Goal: Task Accomplishment & Management: Use online tool/utility

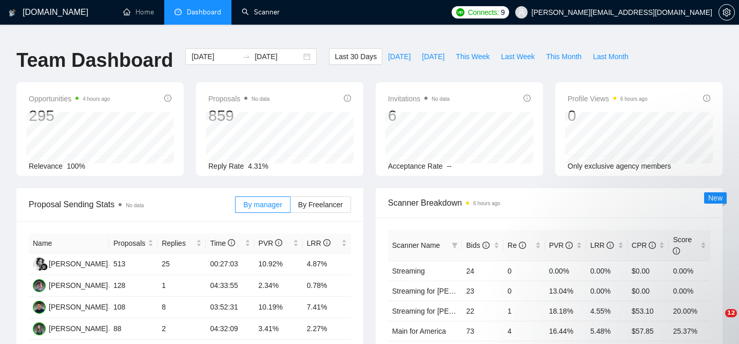
click at [271, 16] on link "Scanner" at bounding box center [261, 12] width 38 height 9
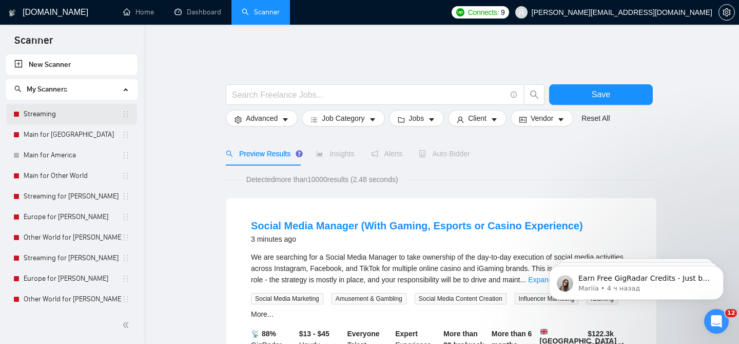
click at [79, 121] on link "Streaming" at bounding box center [73, 114] width 98 height 21
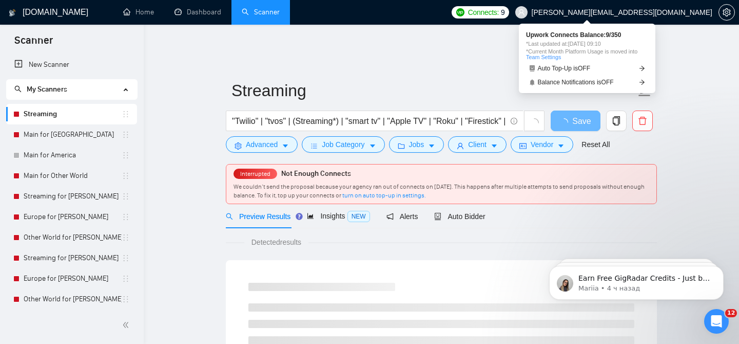
click at [509, 18] on span "Connects: 9" at bounding box center [481, 12] width 58 height 12
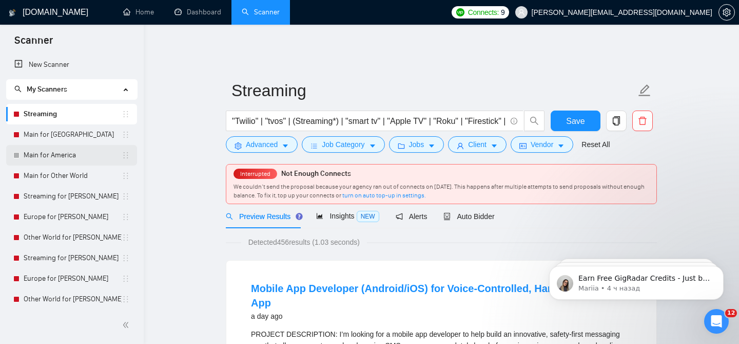
click at [84, 156] on link "Main for America" at bounding box center [73, 155] width 98 height 21
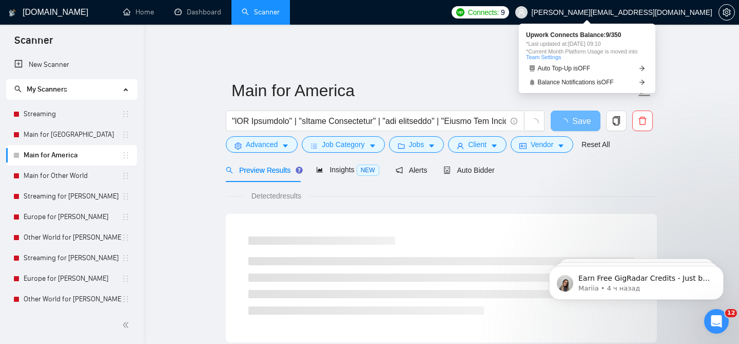
click at [499, 11] on span "Connects:" at bounding box center [483, 12] width 31 height 11
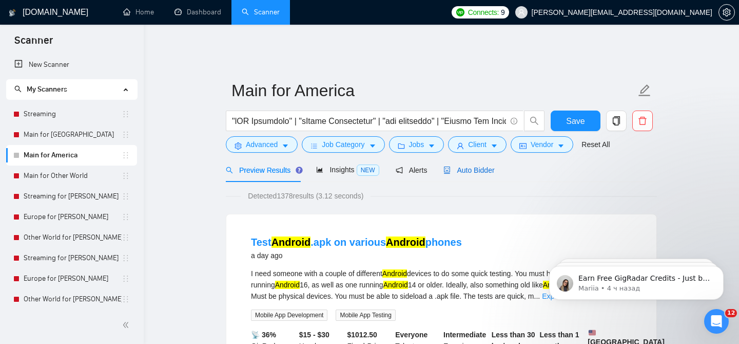
click at [468, 168] on div "Auto Bidder" at bounding box center [469, 169] width 51 height 11
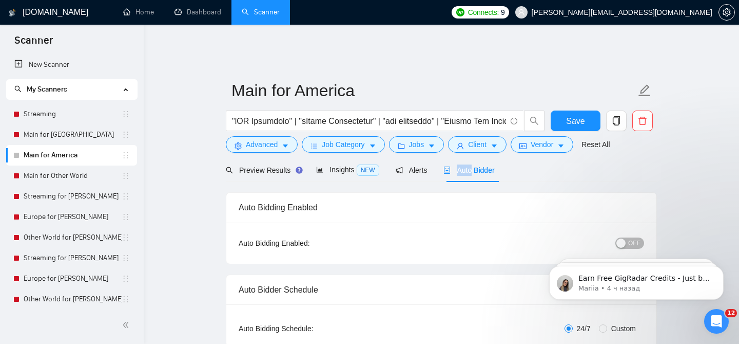
scroll to position [34, 0]
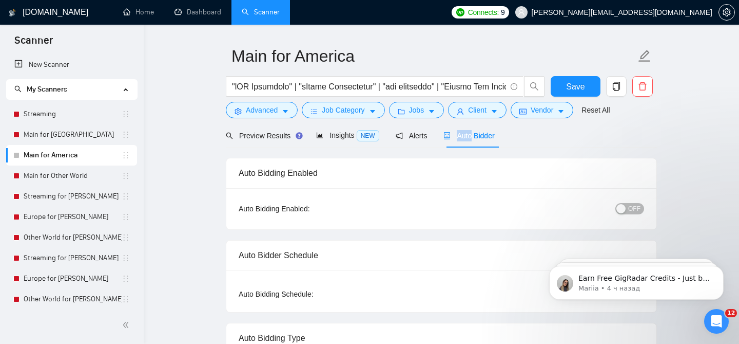
click at [635, 203] on span "OFF" at bounding box center [635, 208] width 12 height 11
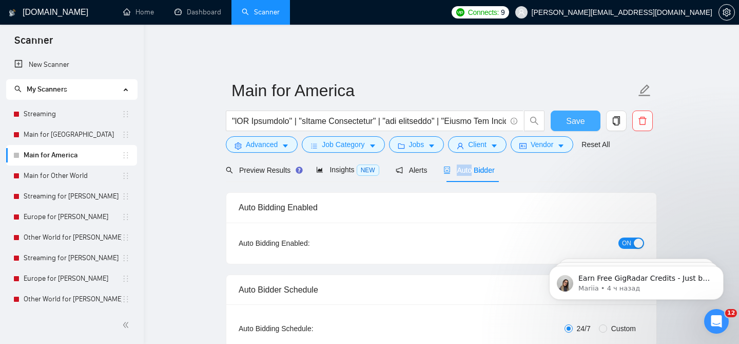
click at [586, 114] on button "Save" at bounding box center [576, 120] width 50 height 21
click at [499, 16] on span "Connects:" at bounding box center [483, 12] width 31 height 11
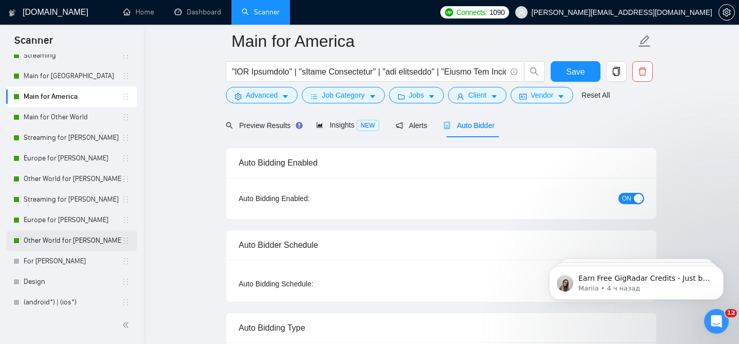
scroll to position [85, 0]
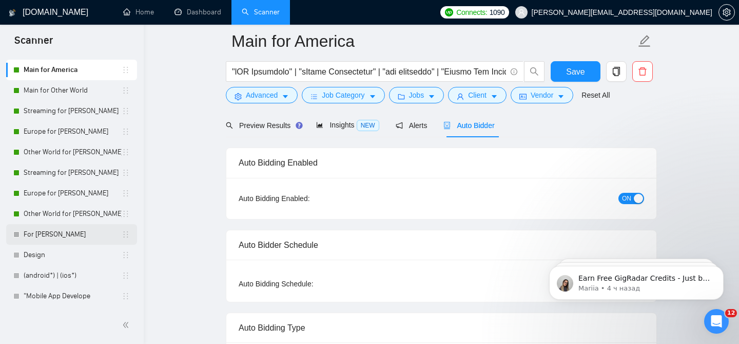
click at [65, 237] on link "For [PERSON_NAME]" at bounding box center [73, 234] width 98 height 21
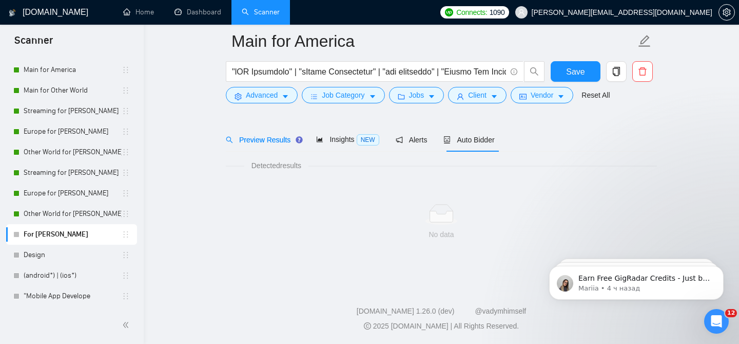
scroll to position [31, 0]
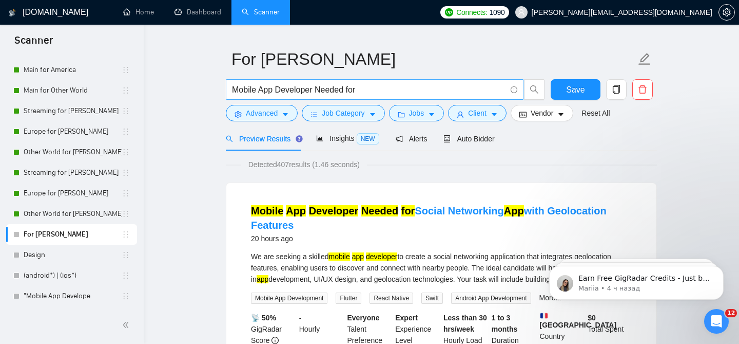
click at [385, 83] on input "Mobile App Developer Needed for" at bounding box center [369, 89] width 274 height 13
paste input "ment with Map, Payment, and GPS Features"
type input "Mobile App Development with Map, Payment, and GPS Features"
click at [573, 83] on span "Save" at bounding box center [575, 89] width 18 height 13
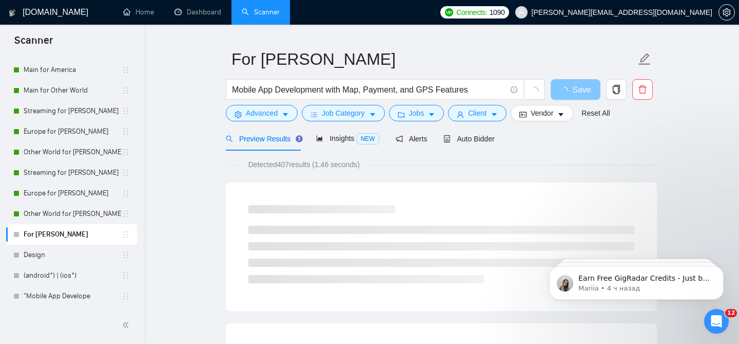
scroll to position [23, 0]
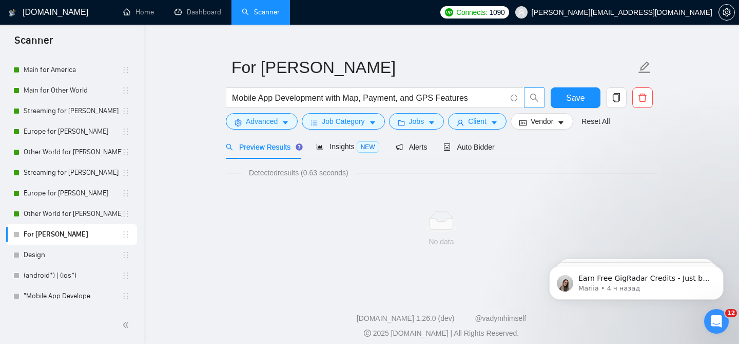
click at [535, 93] on icon "search" at bounding box center [534, 97] width 9 height 9
click at [522, 89] on span "Mobile App Development with Map, Payment, and GPS Features" at bounding box center [375, 97] width 298 height 21
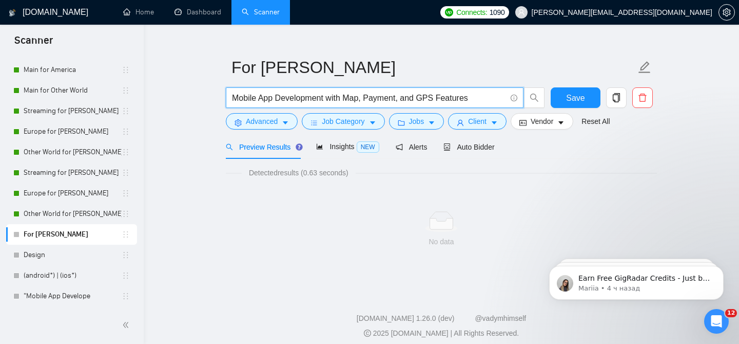
click at [487, 91] on input "Mobile App Development with Map, Payment, and GPS Features" at bounding box center [369, 97] width 274 height 13
click at [530, 93] on icon "search" at bounding box center [534, 97] width 9 height 9
click at [578, 91] on span "Save" at bounding box center [575, 97] width 18 height 13
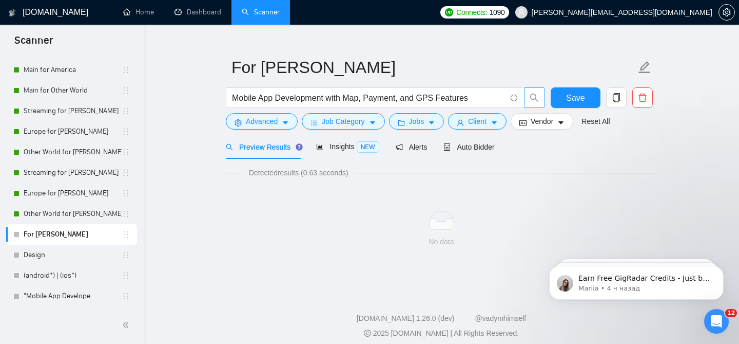
click at [525, 93] on span "search" at bounding box center [535, 97] width 20 height 9
click at [527, 93] on span "search" at bounding box center [535, 97] width 20 height 9
click at [587, 89] on button "Save" at bounding box center [576, 97] width 50 height 21
click at [487, 143] on span "Auto Bidder" at bounding box center [469, 147] width 51 height 8
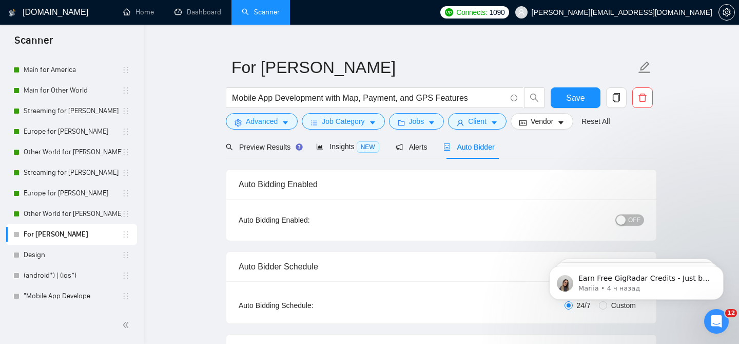
checkbox input "true"
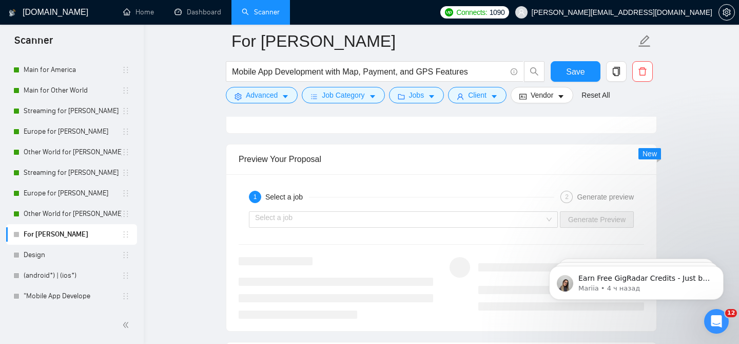
scroll to position [1952, 0]
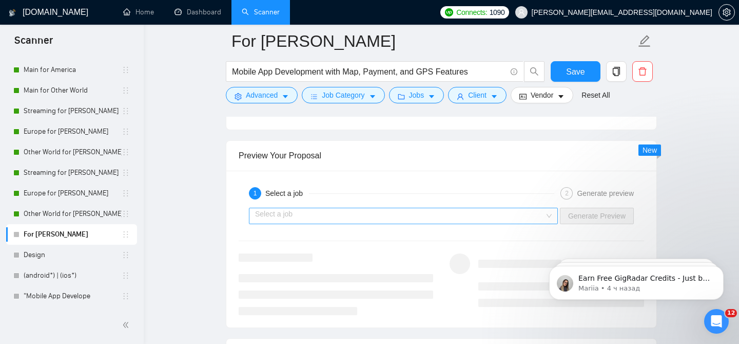
click at [400, 215] on input "search" at bounding box center [400, 215] width 290 height 15
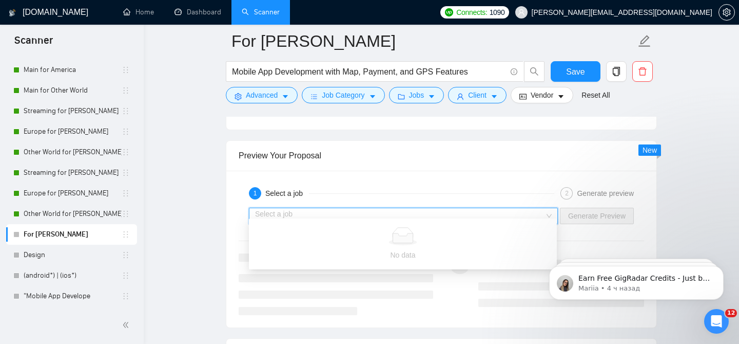
click at [370, 170] on div "1 Select a job 2 Generate preview Select a job Generate Preview" at bounding box center [441, 248] width 430 height 157
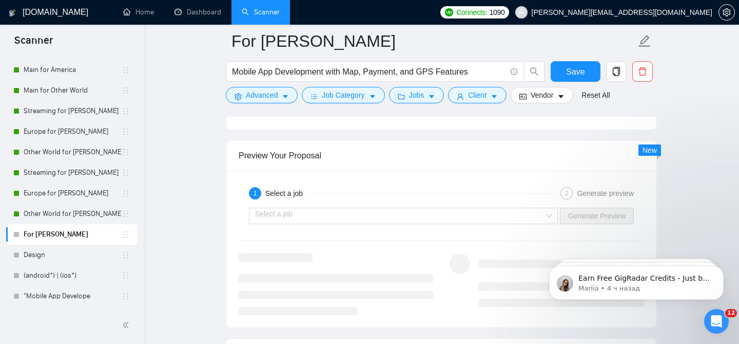
click at [91, 235] on link "For [PERSON_NAME]" at bounding box center [73, 234] width 98 height 21
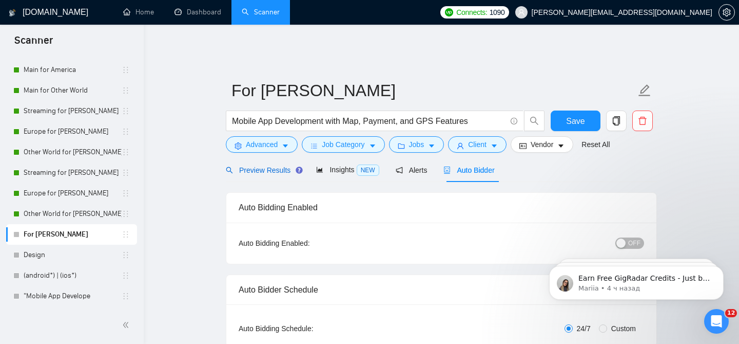
click at [264, 166] on span "Preview Results" at bounding box center [263, 170] width 74 height 8
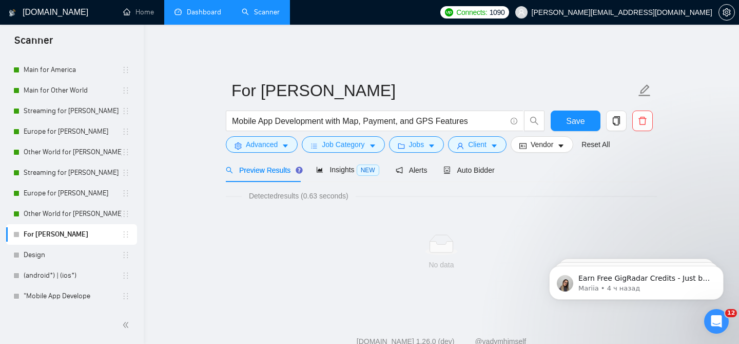
click at [200, 16] on link "Dashboard" at bounding box center [198, 12] width 47 height 9
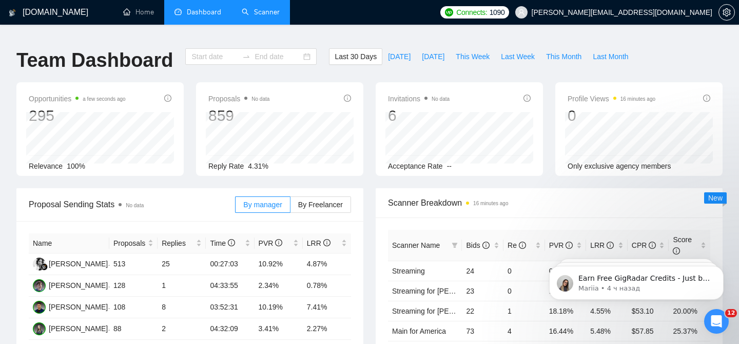
type input "[DATE]"
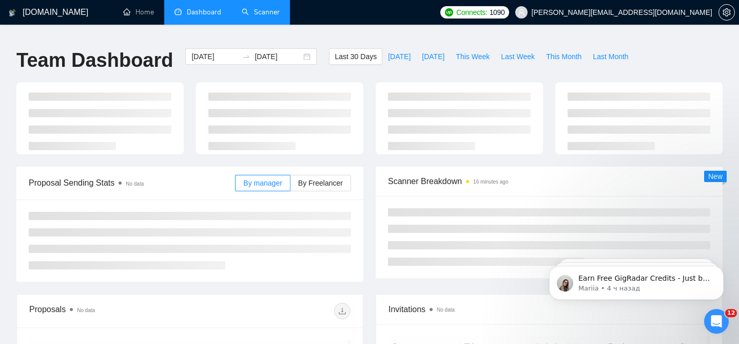
click at [248, 23] on li "Scanner" at bounding box center [261, 12] width 59 height 25
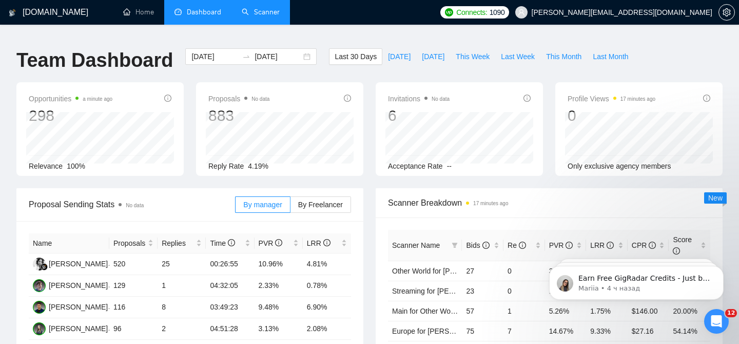
click at [274, 8] on link "Scanner" at bounding box center [261, 12] width 38 height 9
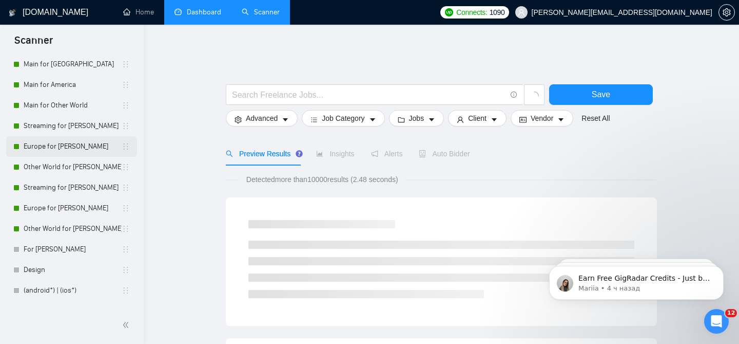
scroll to position [85, 0]
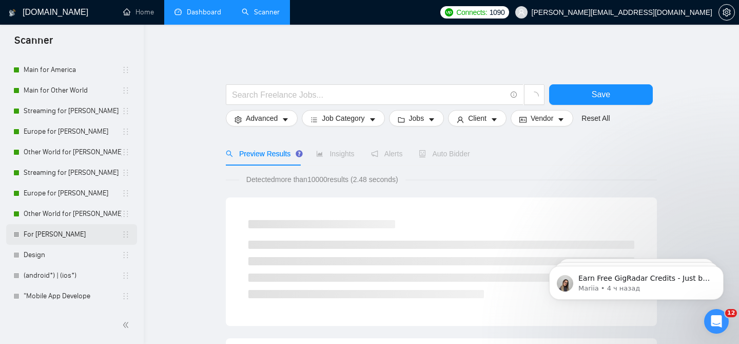
click at [59, 233] on link "For [PERSON_NAME]" at bounding box center [73, 234] width 98 height 21
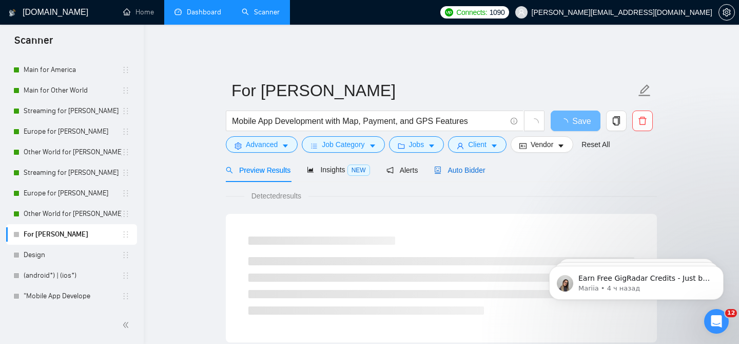
click at [451, 166] on span "Auto Bidder" at bounding box center [459, 170] width 51 height 8
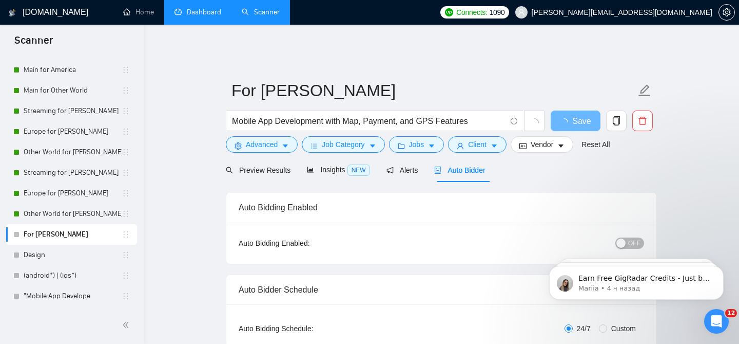
checkbox input "true"
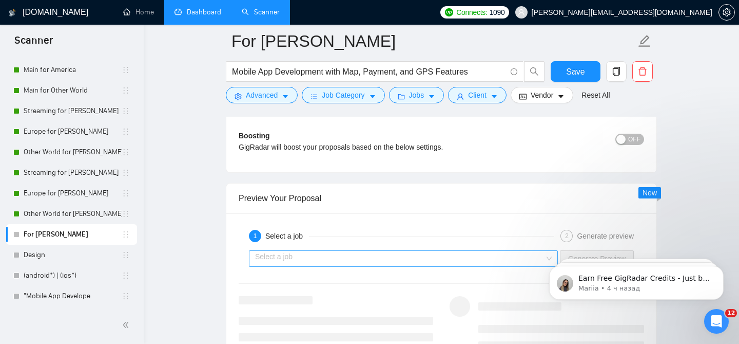
scroll to position [1920, 0]
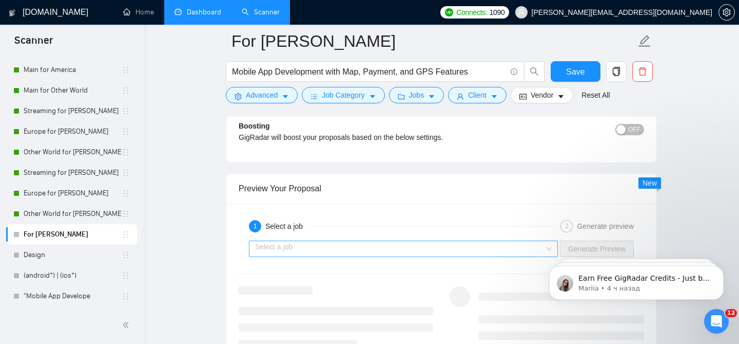
click at [322, 246] on input "search" at bounding box center [400, 248] width 290 height 15
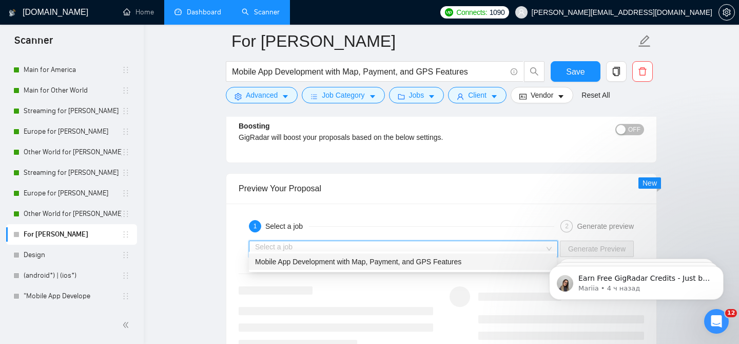
click at [324, 261] on span "Mobile App Development with Map, Payment, and GPS Features" at bounding box center [358, 261] width 206 height 8
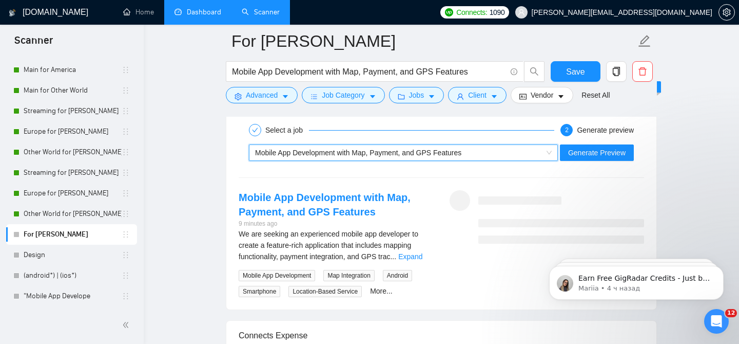
scroll to position [2021, 0]
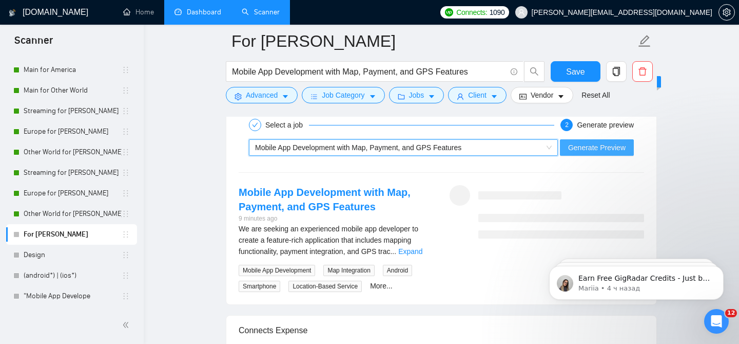
click at [594, 142] on span "Generate Preview" at bounding box center [597, 147] width 58 height 11
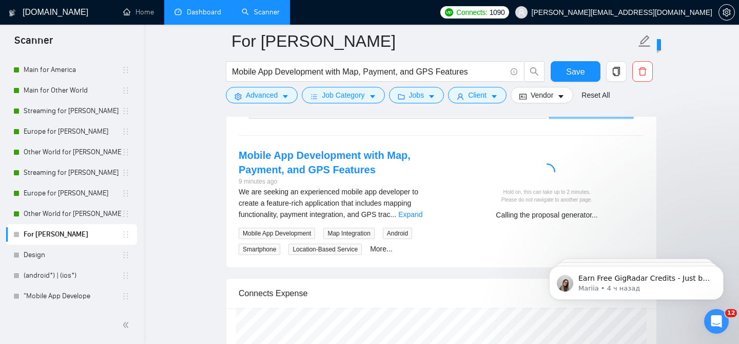
scroll to position [2059, 0]
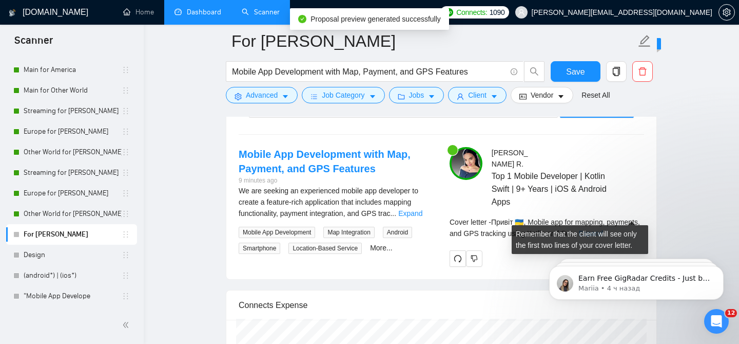
click at [603, 229] on link "Expand" at bounding box center [591, 233] width 24 height 8
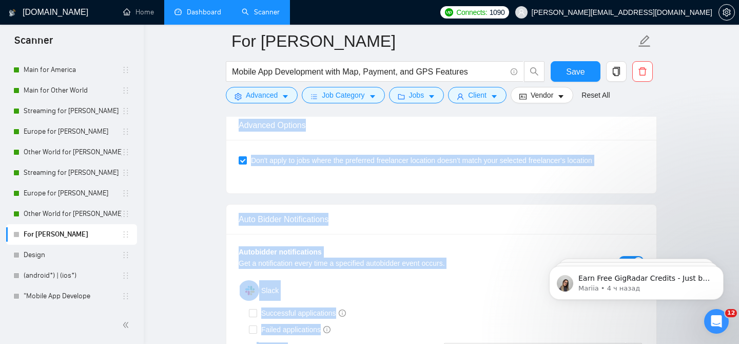
scroll to position [3010, 0]
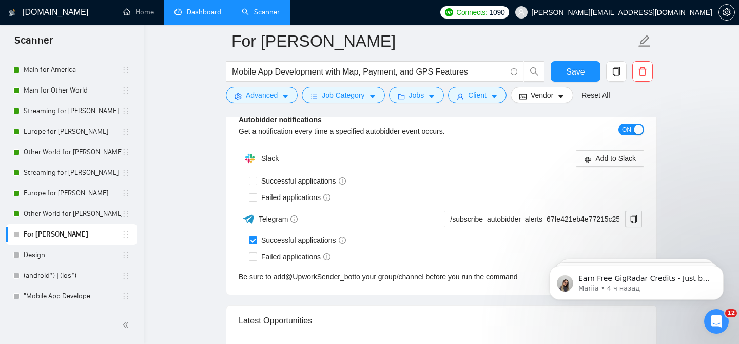
drag, startPoint x: 448, startPoint y: 205, endPoint x: 467, endPoint y: 118, distance: 89.5
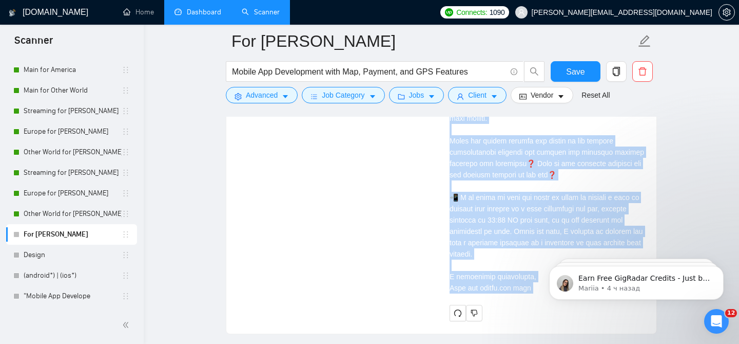
scroll to position [2441, 0]
click at [480, 214] on div "Cover letter" at bounding box center [547, 68] width 195 height 452
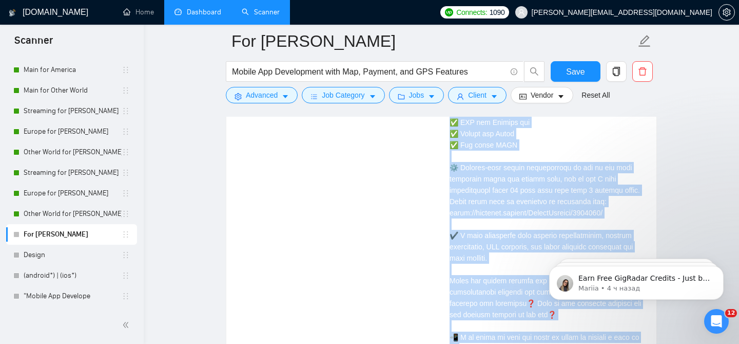
scroll to position [2406, 0]
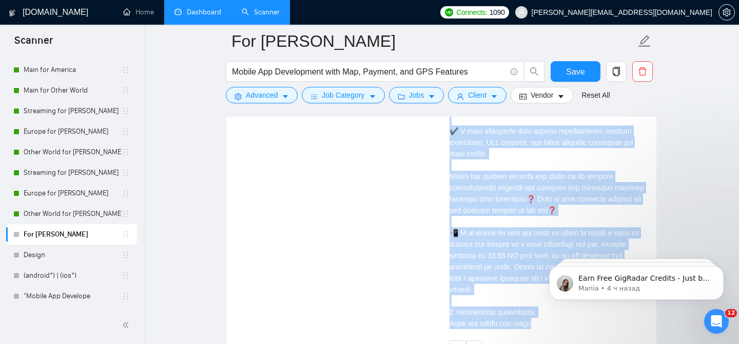
drag, startPoint x: 450, startPoint y: 146, endPoint x: 561, endPoint y: 319, distance: 204.9
click at [561, 319] on div "Cover letter" at bounding box center [547, 103] width 195 height 452
copy div "Loremi 🇺🇦, Dolors ame con adipisc, elitsedd, eiu TEM incididu utlab Etdolo mag …"
